Goal: Register for event/course

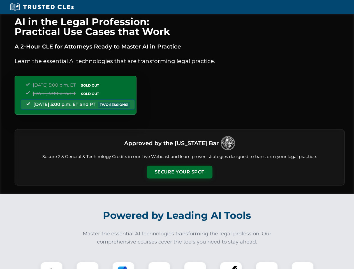
click at [179, 172] on button "Secure Your Spot" at bounding box center [180, 172] width 66 height 13
click at [52, 265] on img at bounding box center [51, 273] width 16 height 16
click at [87, 265] on div at bounding box center [87, 273] width 22 height 22
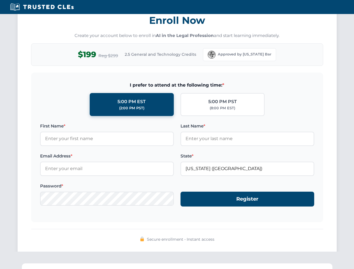
scroll to position [550, 0]
